Goal: Register for event/course: Sign up to attend an event or enroll in a course

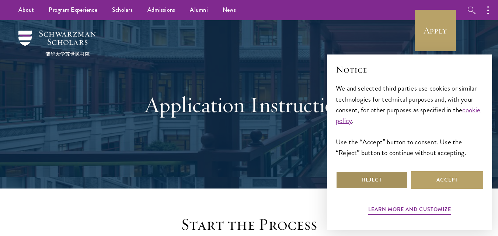
click at [378, 184] on button "Reject" at bounding box center [372, 181] width 72 height 18
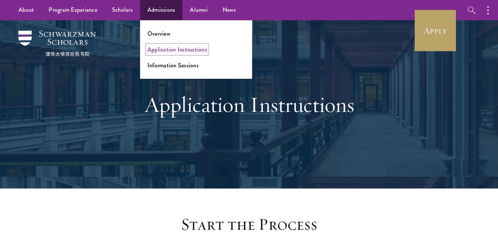
click at [166, 51] on link "Application Instructions" at bounding box center [178, 49] width 60 height 8
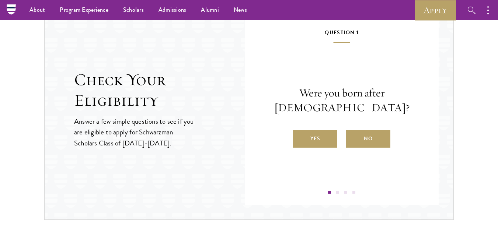
scroll to position [723, 0]
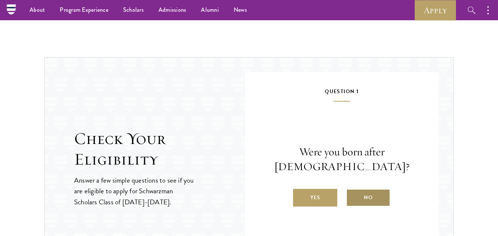
click at [370, 194] on label "No" at bounding box center [368, 198] width 44 height 18
click at [353, 194] on input "No" at bounding box center [349, 193] width 7 height 7
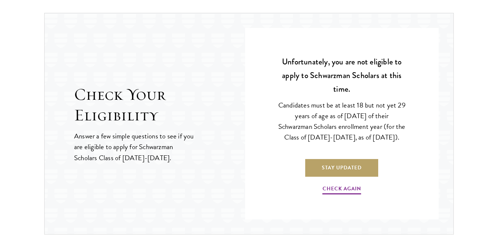
scroll to position [782, 0]
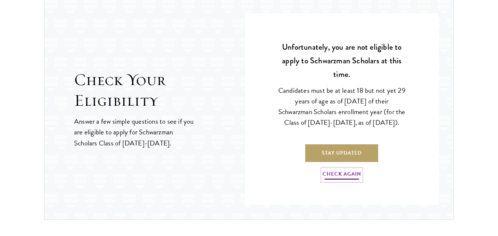
click at [336, 175] on link "Check Again" at bounding box center [342, 175] width 39 height 11
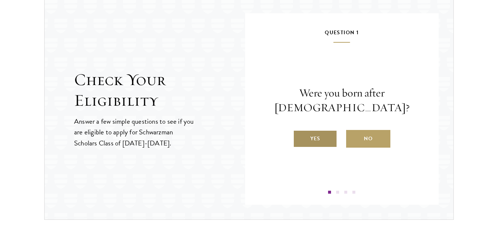
click at [325, 138] on label "Yes" at bounding box center [315, 139] width 44 height 18
click at [300, 138] on input "Yes" at bounding box center [296, 134] width 7 height 7
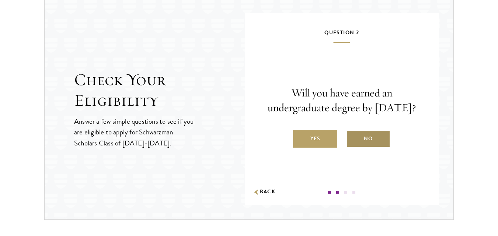
click at [354, 148] on label "No" at bounding box center [368, 139] width 44 height 18
click at [353, 138] on input "No" at bounding box center [349, 134] width 7 height 7
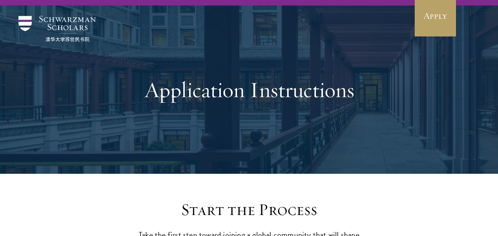
scroll to position [0, 0]
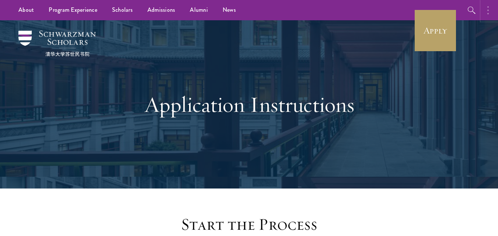
click at [488, 10] on circle "button" at bounding box center [488, 10] width 1 height 1
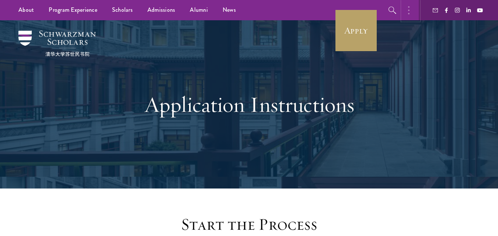
click at [411, 13] on button "button" at bounding box center [411, 10] width 16 height 20
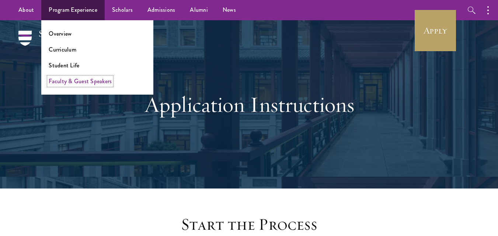
click at [68, 84] on link "Faculty & Guest Speakers" at bounding box center [80, 81] width 63 height 8
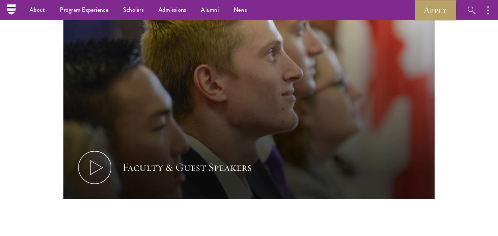
scroll to position [3461, 0]
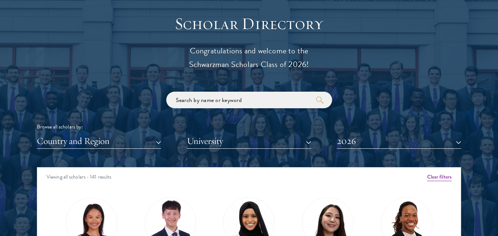
scroll to position [812, 0]
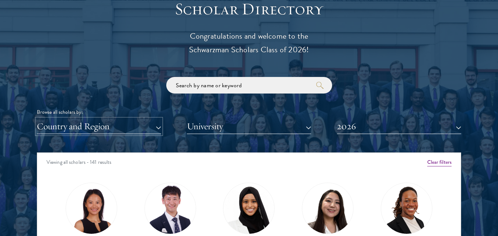
click at [159, 127] on button "Country and Region" at bounding box center [99, 126] width 124 height 15
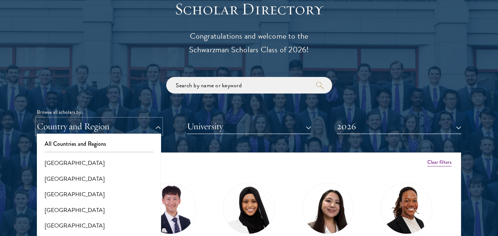
click at [159, 128] on button "Country and Region" at bounding box center [99, 126] width 124 height 15
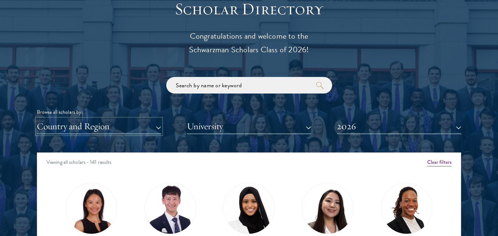
click at [111, 129] on button "Country and Region" at bounding box center [99, 126] width 124 height 15
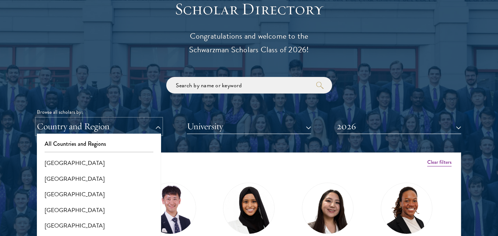
click at [158, 128] on button "Country and Region" at bounding box center [99, 126] width 124 height 15
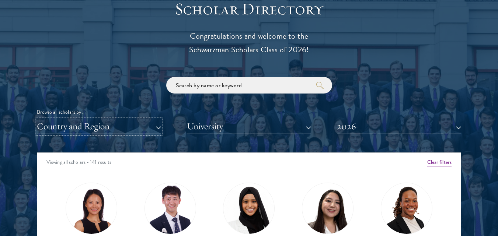
click at [158, 128] on button "Country and Region" at bounding box center [99, 126] width 124 height 15
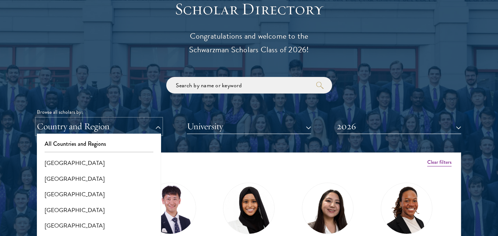
click at [158, 128] on button "Country and Region" at bounding box center [99, 126] width 124 height 15
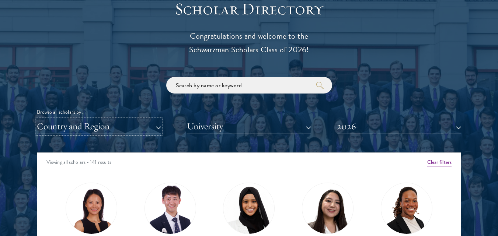
click at [158, 128] on button "Country and Region" at bounding box center [99, 126] width 124 height 15
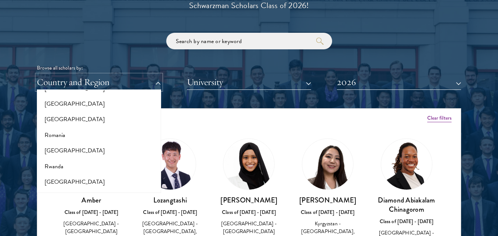
scroll to position [1155, 0]
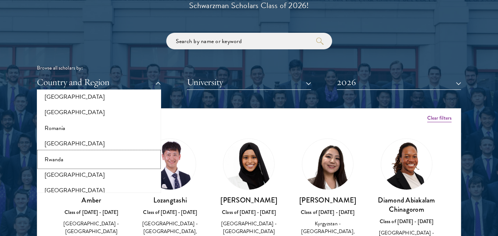
click at [51, 152] on button "Rwanda" at bounding box center [99, 159] width 120 height 15
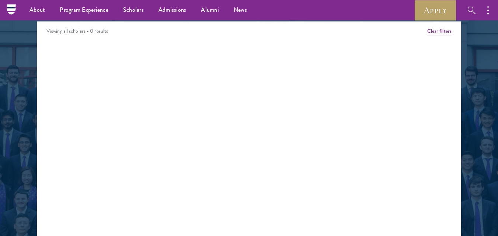
scroll to position [939, 0]
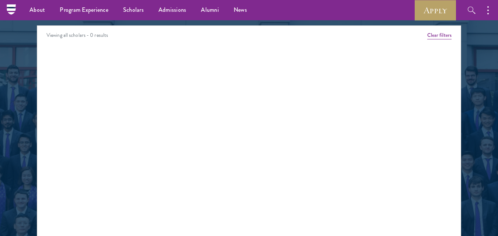
click at [97, 37] on div "Viewing all scholars - 0 results" at bounding box center [249, 36] width 424 height 21
click at [439, 37] on button "Clear filters" at bounding box center [440, 35] width 24 height 8
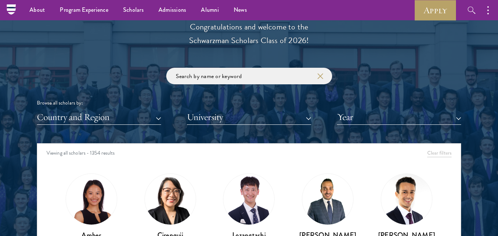
scroll to position [806, 0]
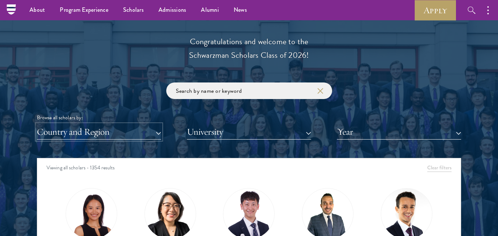
click at [160, 132] on button "Country and Region" at bounding box center [99, 132] width 124 height 15
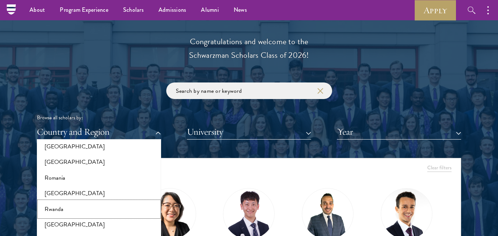
click at [58, 203] on button "Rwanda" at bounding box center [99, 209] width 120 height 15
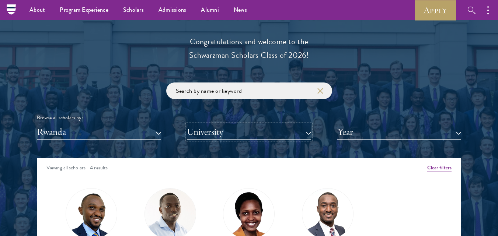
click at [308, 132] on button "University" at bounding box center [249, 132] width 124 height 15
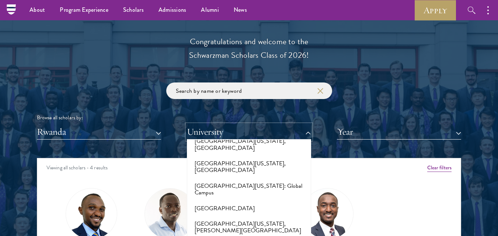
scroll to position [6445, 0]
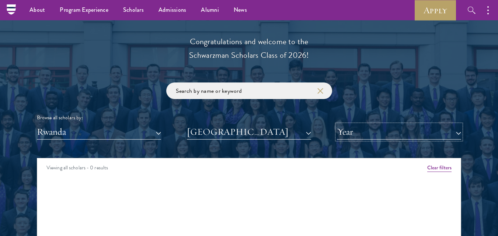
click at [421, 136] on button "Year" at bounding box center [399, 132] width 124 height 15
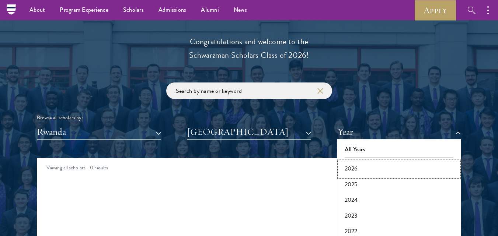
click at [355, 169] on button "2026" at bounding box center [399, 168] width 120 height 15
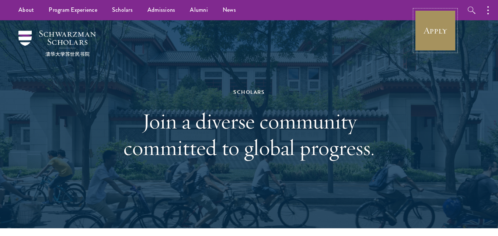
click at [427, 27] on link "Apply" at bounding box center [435, 30] width 41 height 41
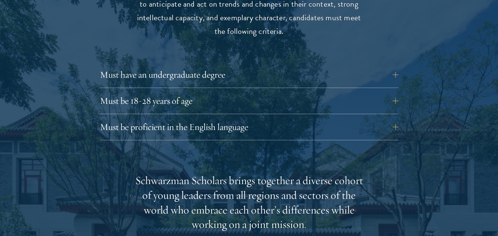
scroll to position [1030, 0]
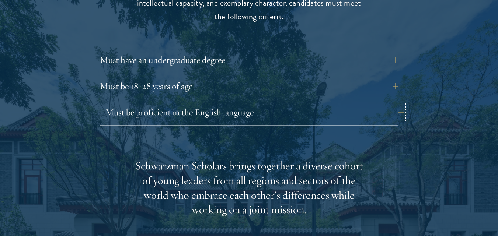
click at [186, 104] on button "Must be proficient in the English language" at bounding box center [255, 113] width 299 height 18
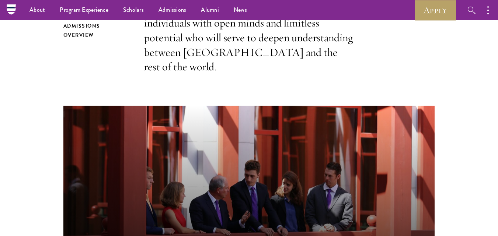
scroll to position [71, 0]
